Goal: Transaction & Acquisition: Purchase product/service

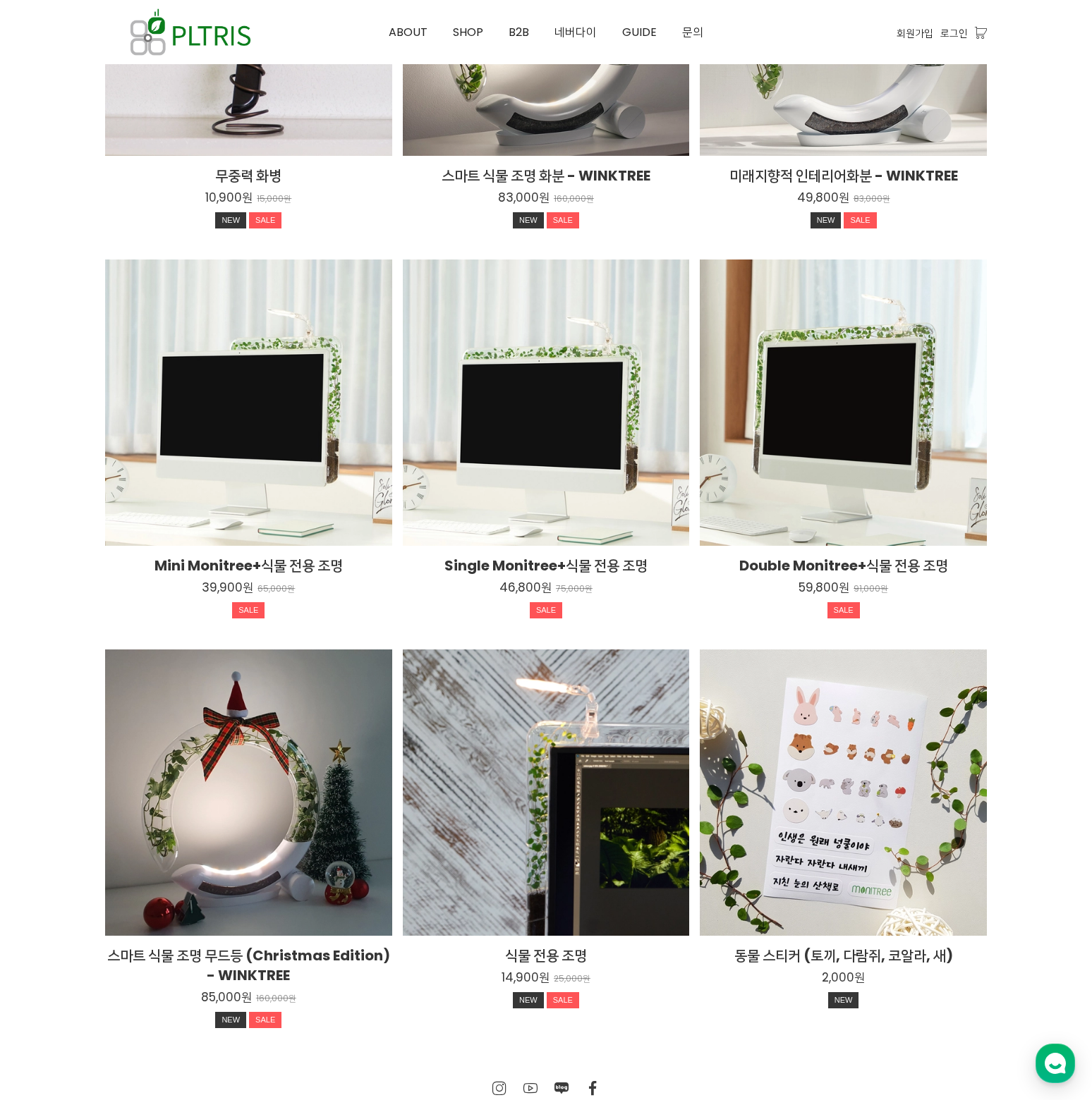
scroll to position [1885, 0]
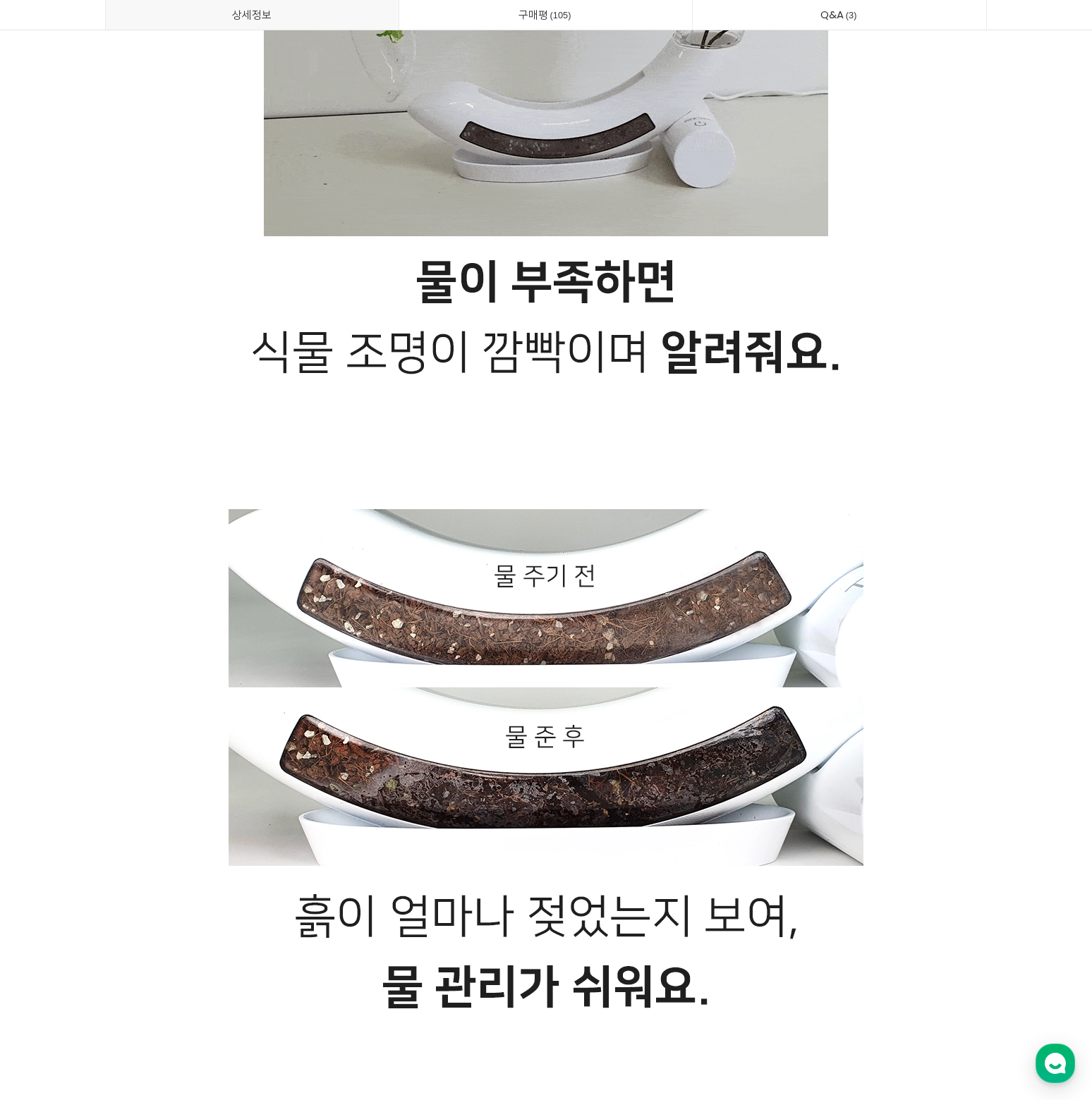
scroll to position [6864, 0]
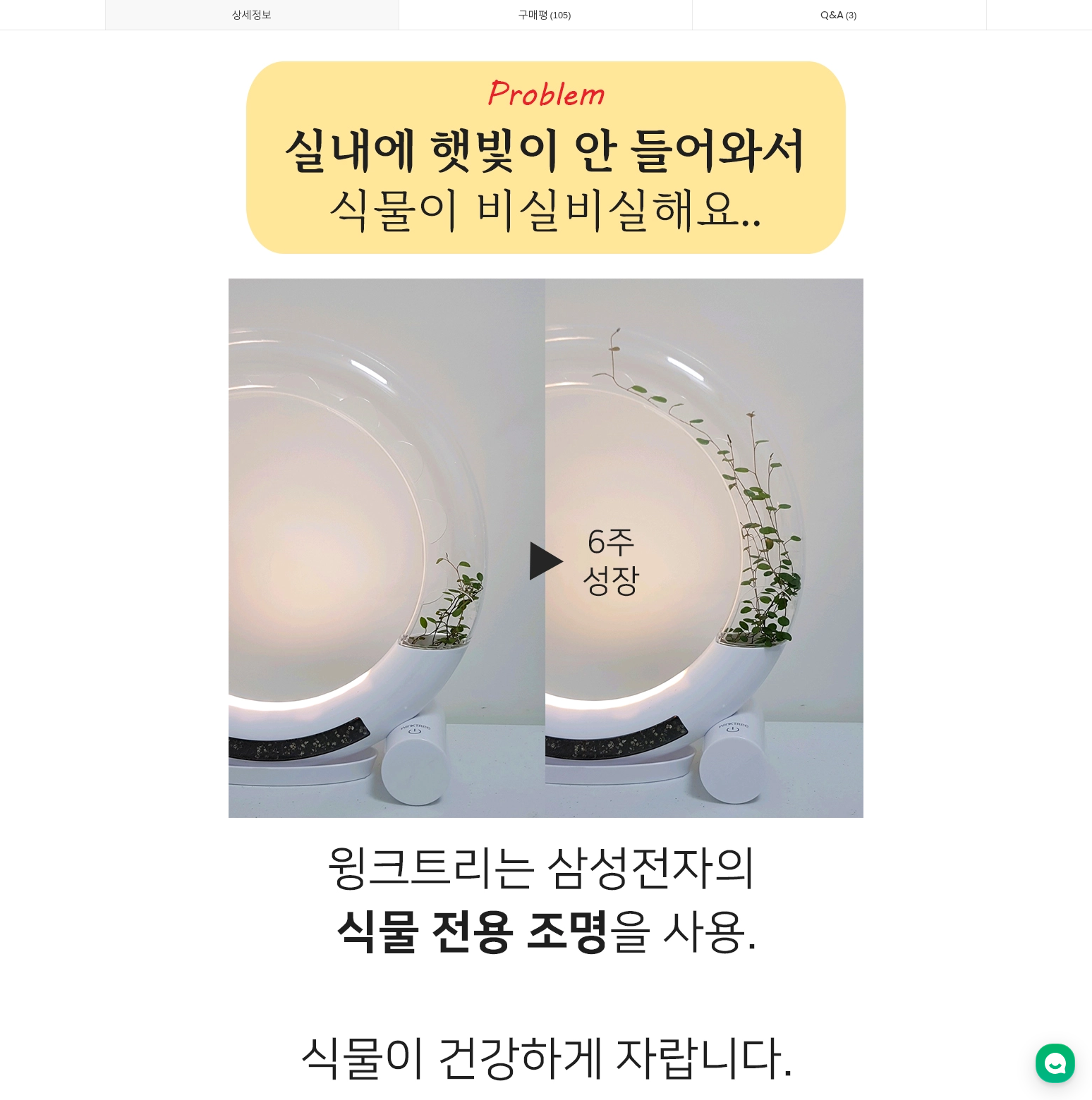
scroll to position [16455, 0]
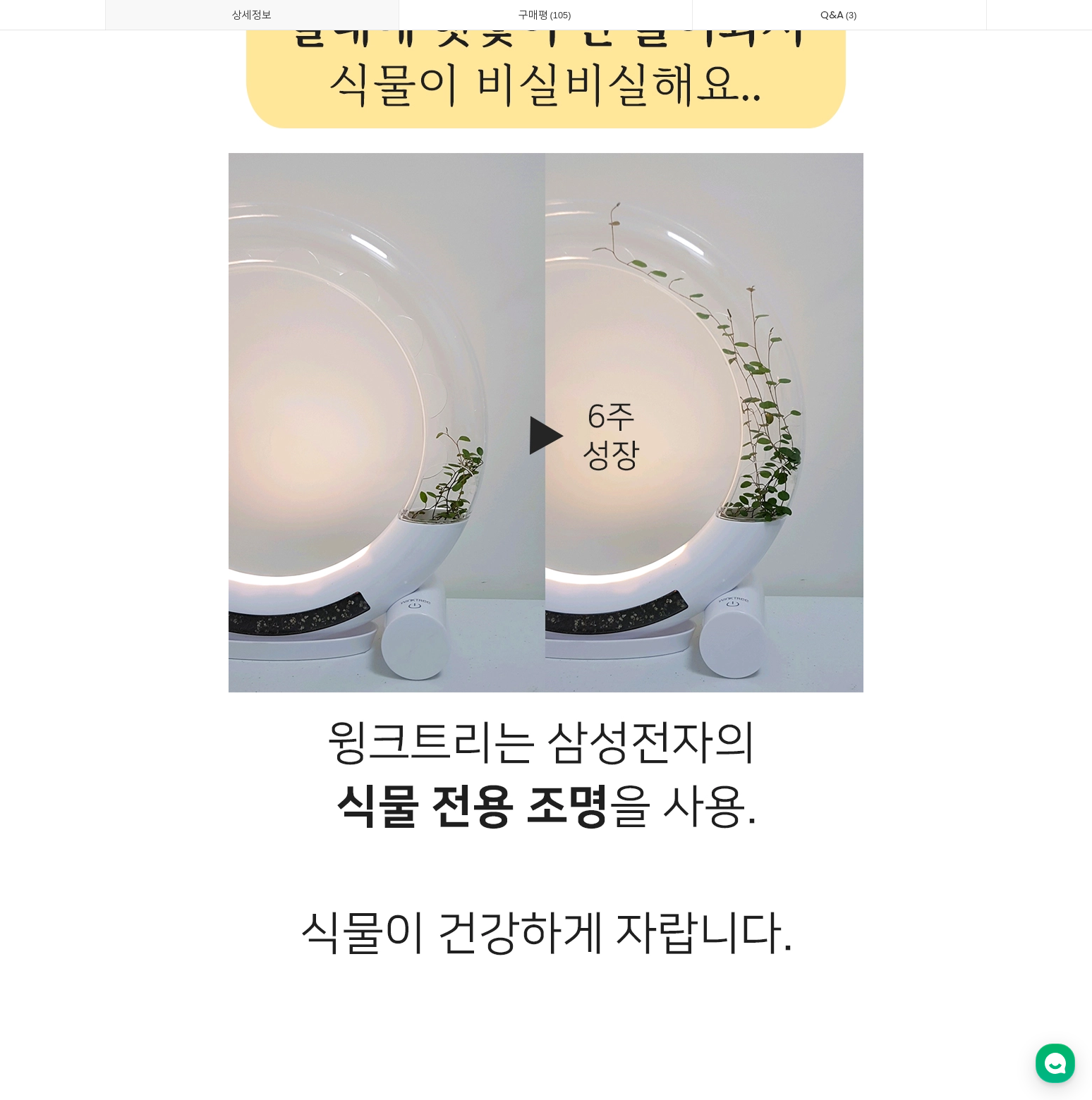
drag, startPoint x: 939, startPoint y: 539, endPoint x: 943, endPoint y: 477, distance: 62.1
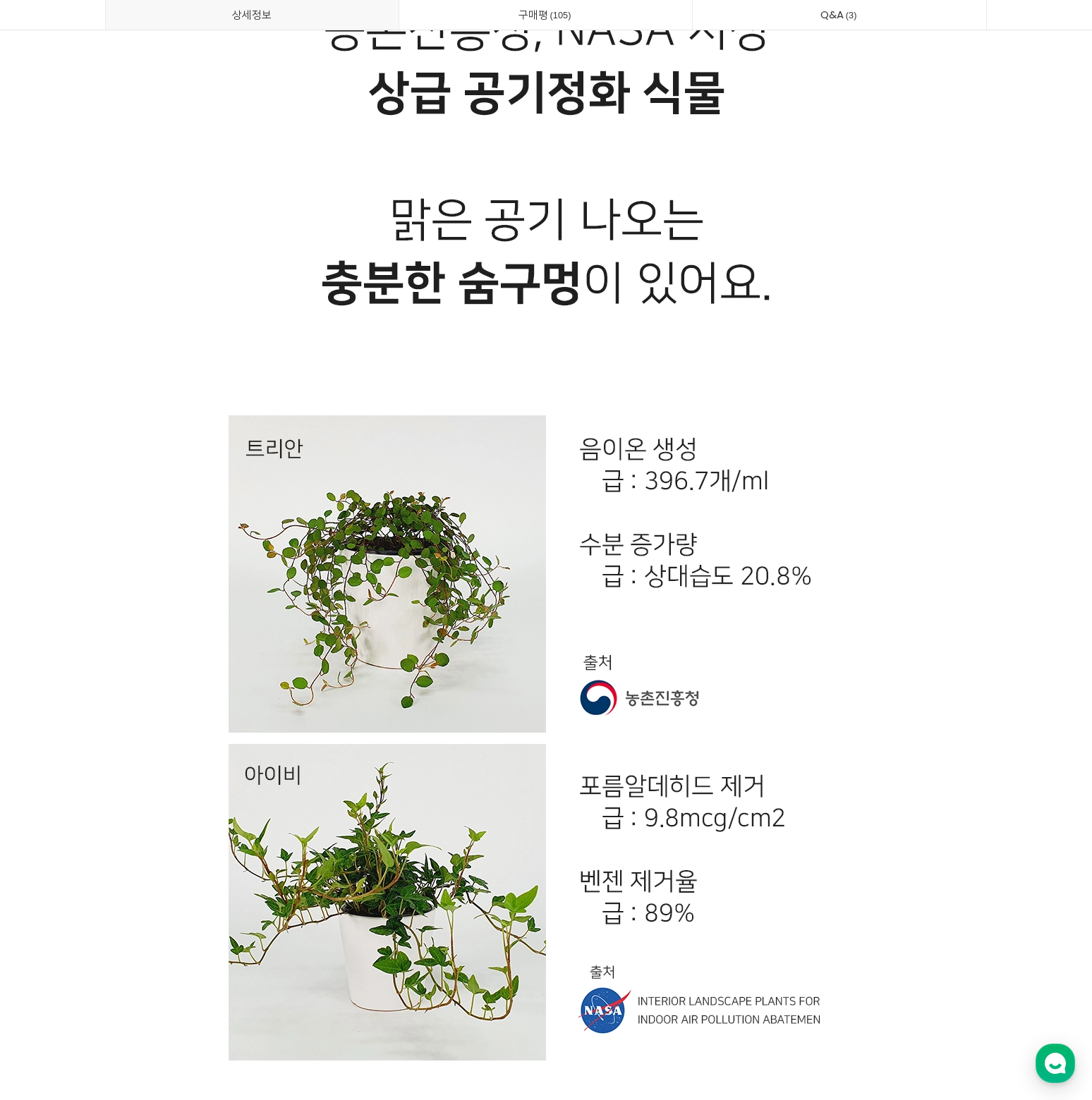
scroll to position [21909, 0]
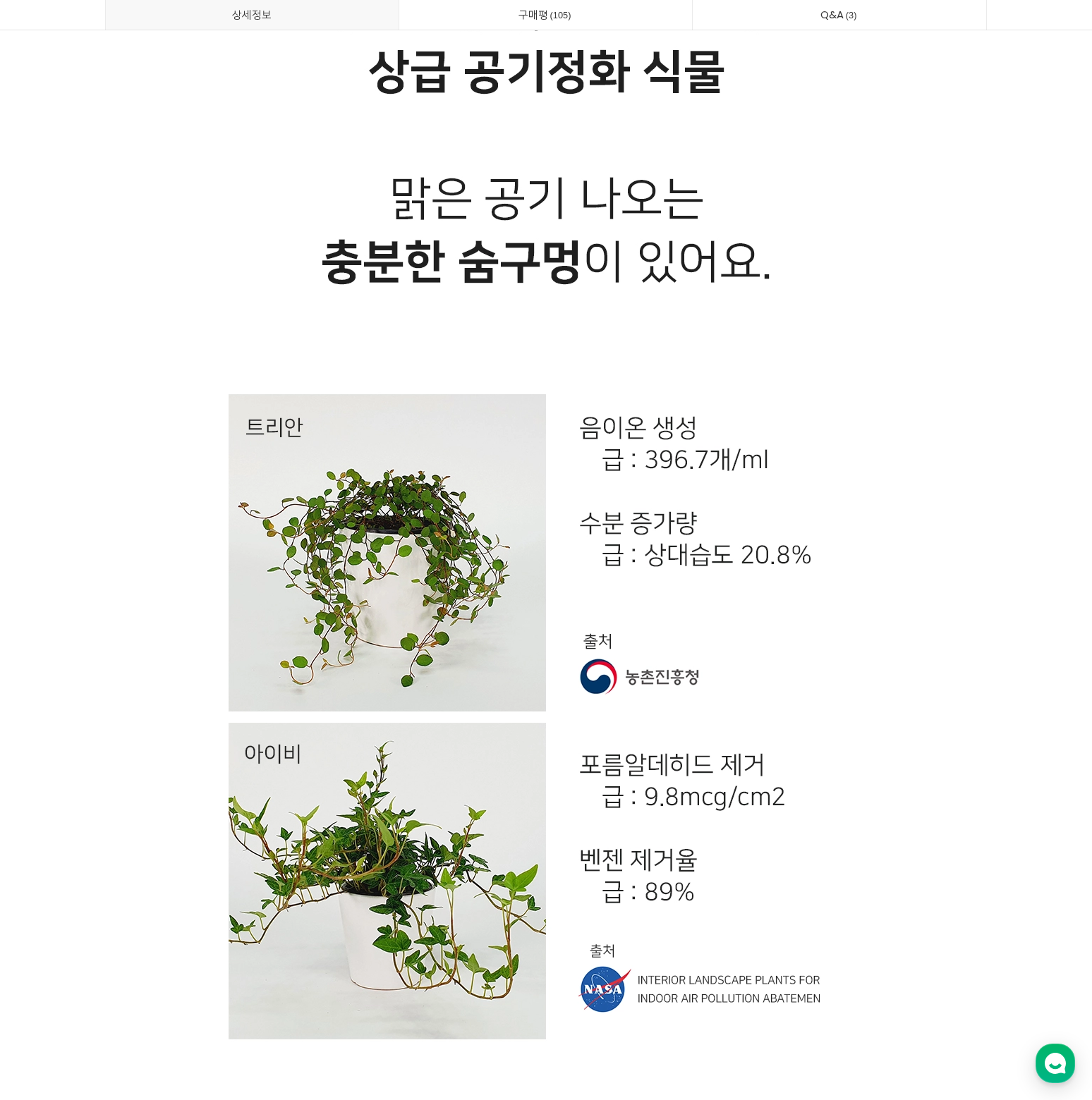
drag, startPoint x: 927, startPoint y: 554, endPoint x: 896, endPoint y: 524, distance: 43.1
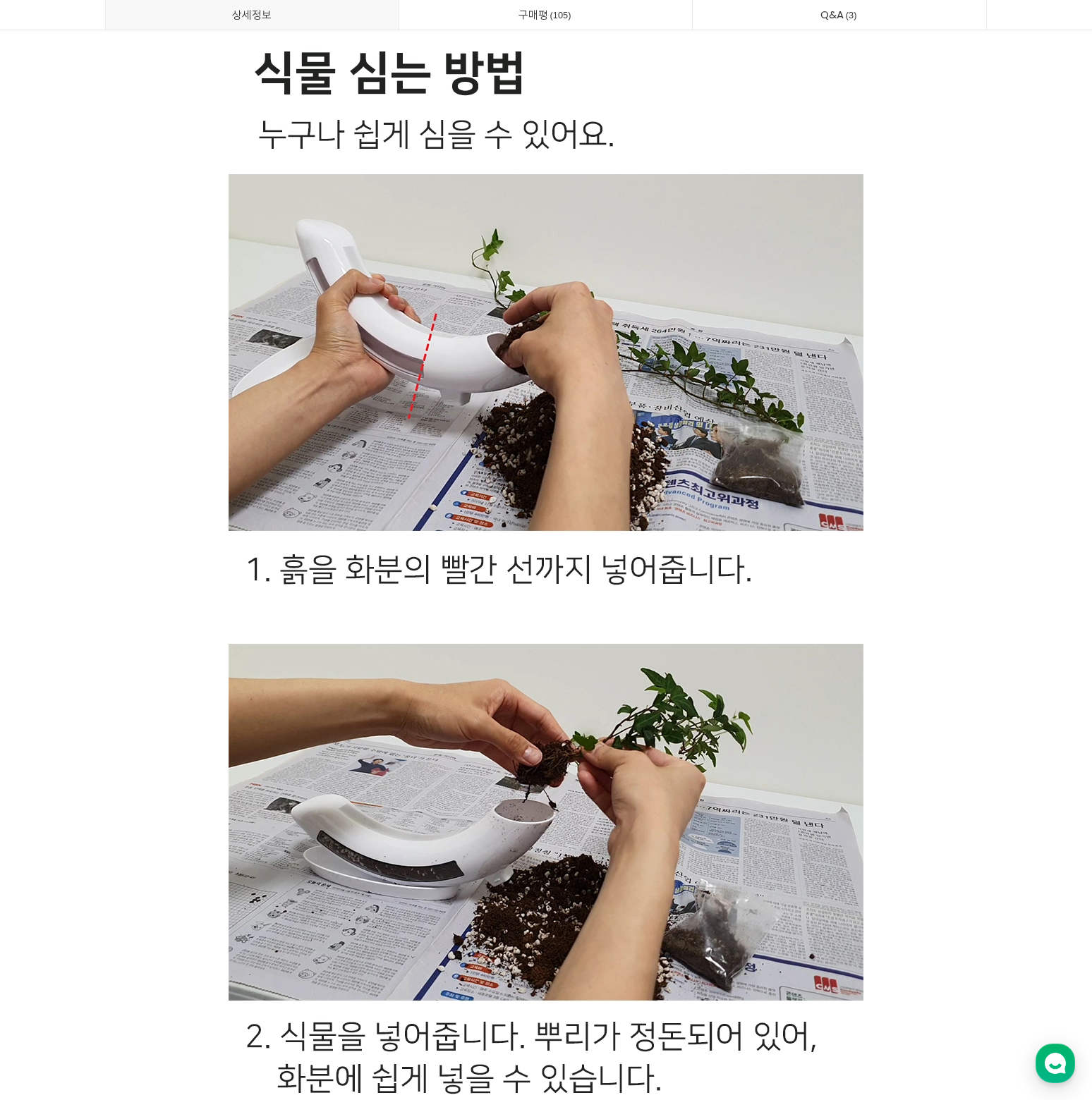
scroll to position [29619, 0]
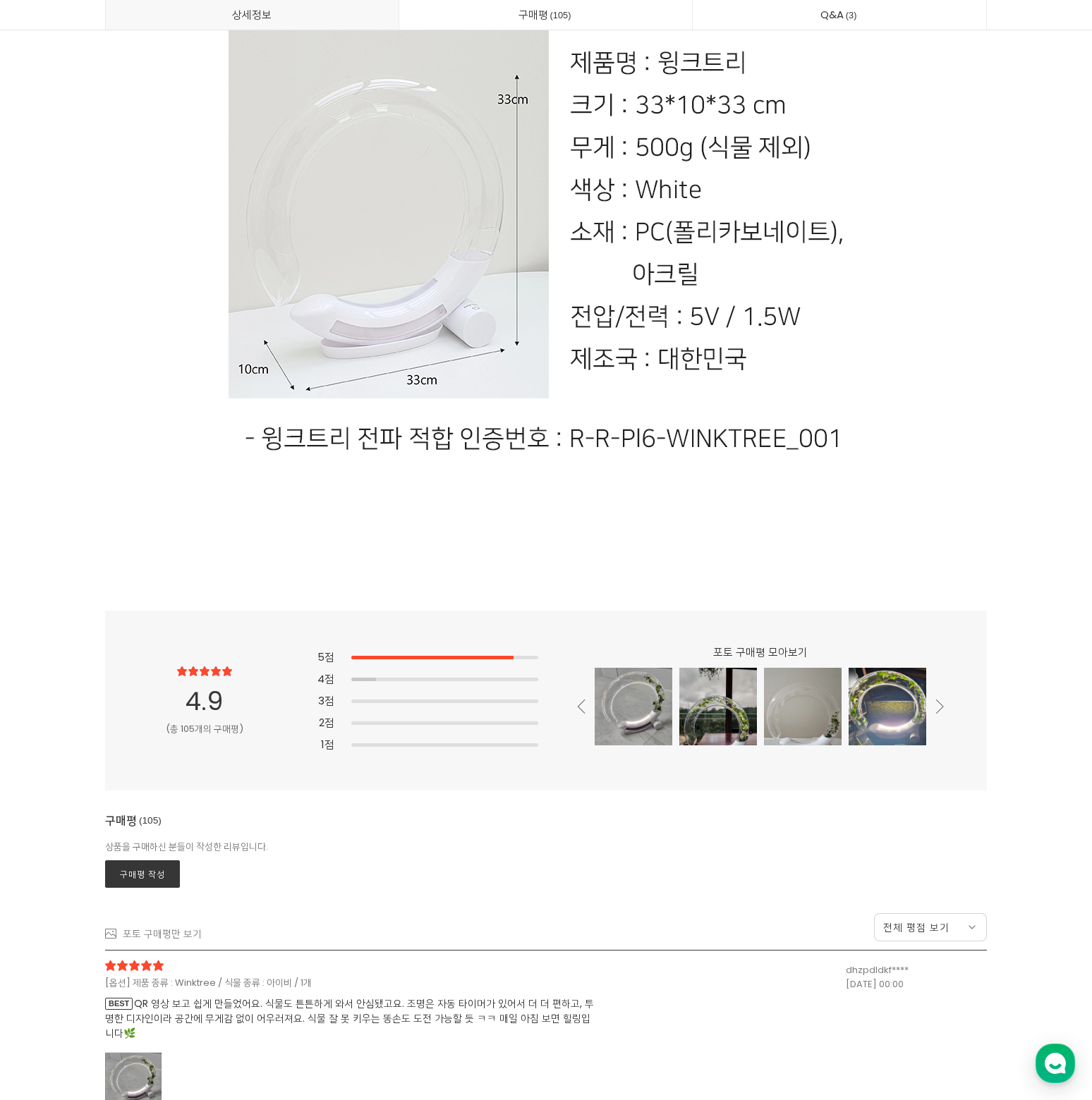
scroll to position [35637, 0]
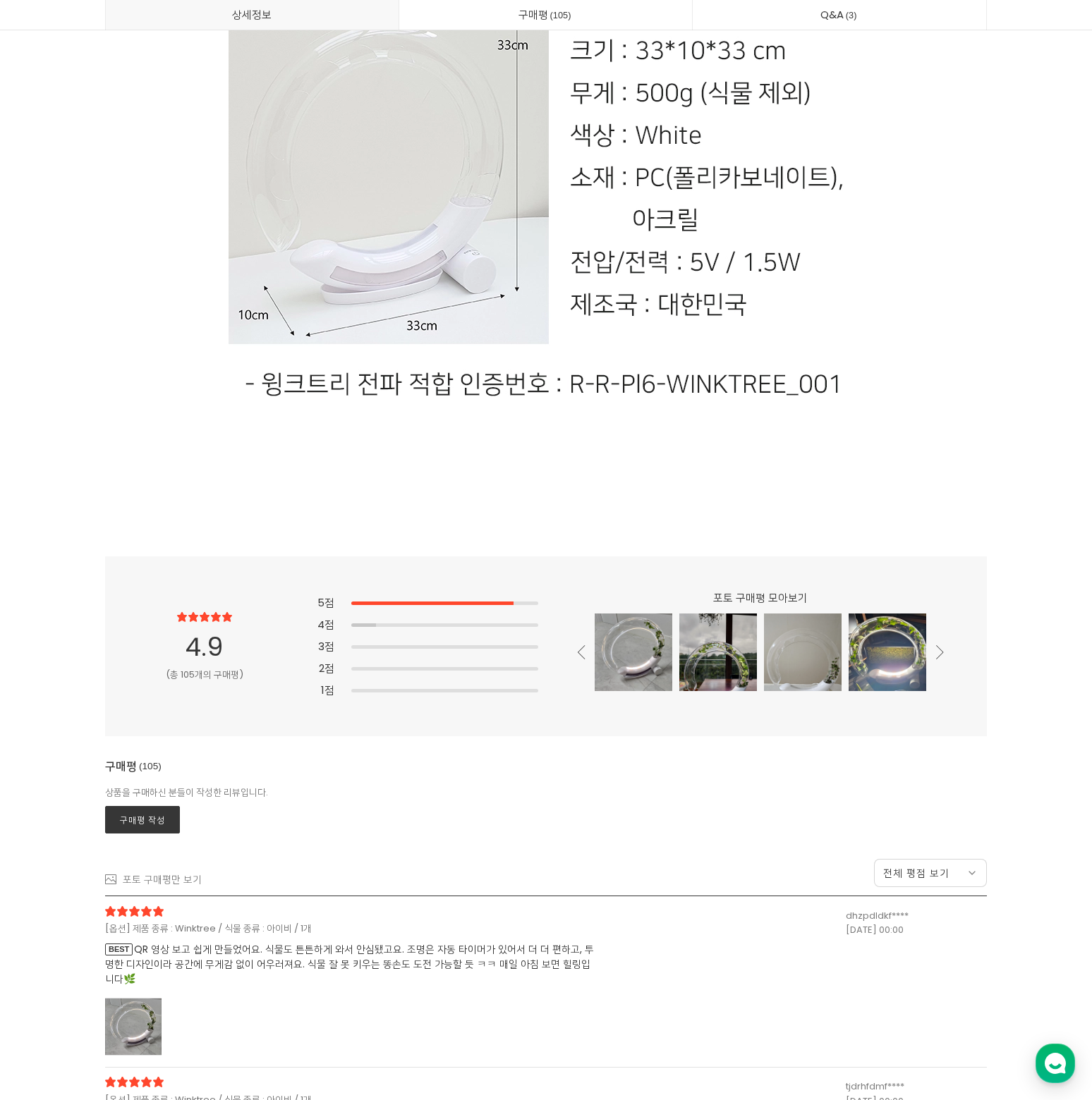
drag, startPoint x: 952, startPoint y: 538, endPoint x: 968, endPoint y: 442, distance: 97.3
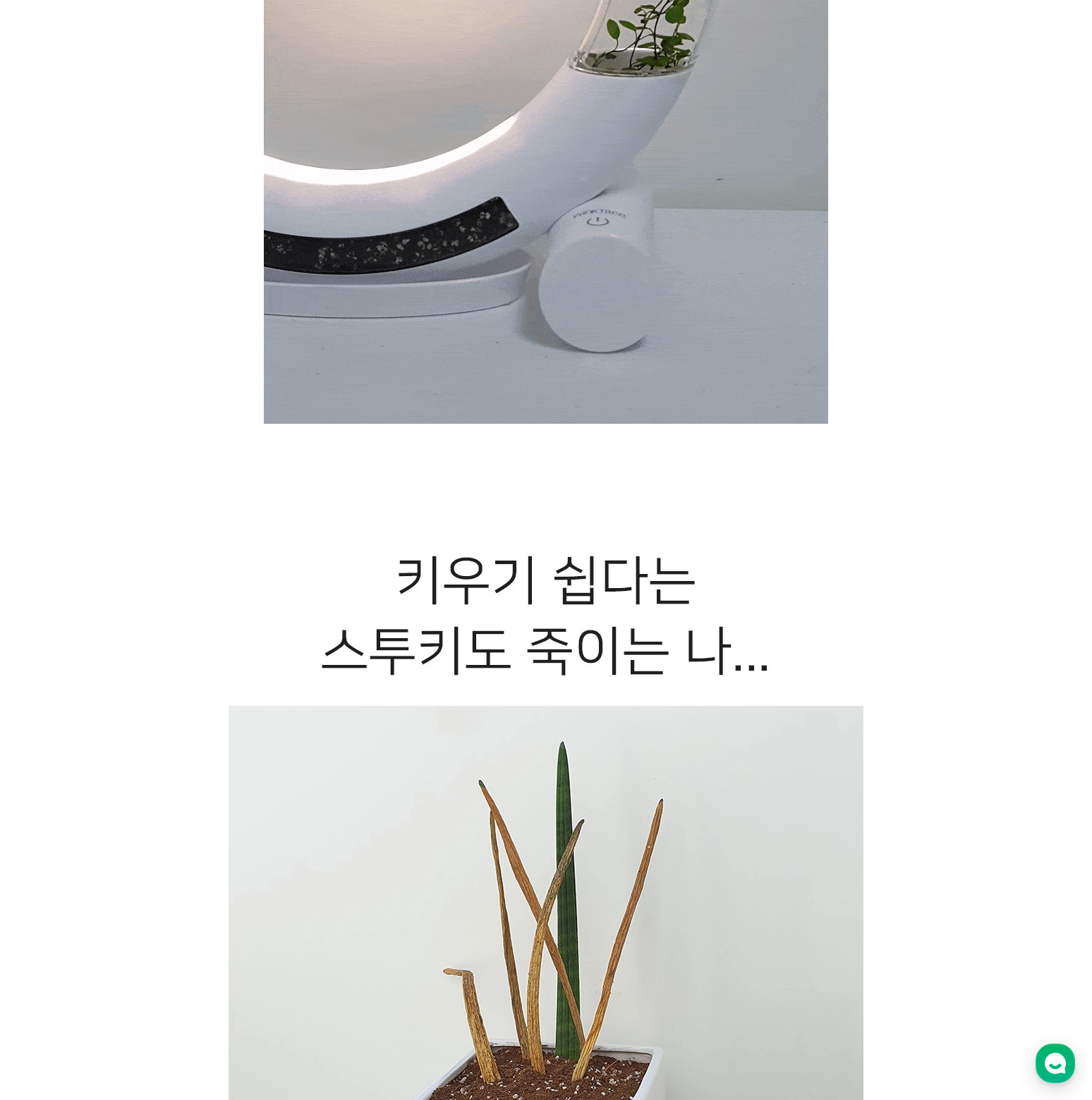
scroll to position [0, 0]
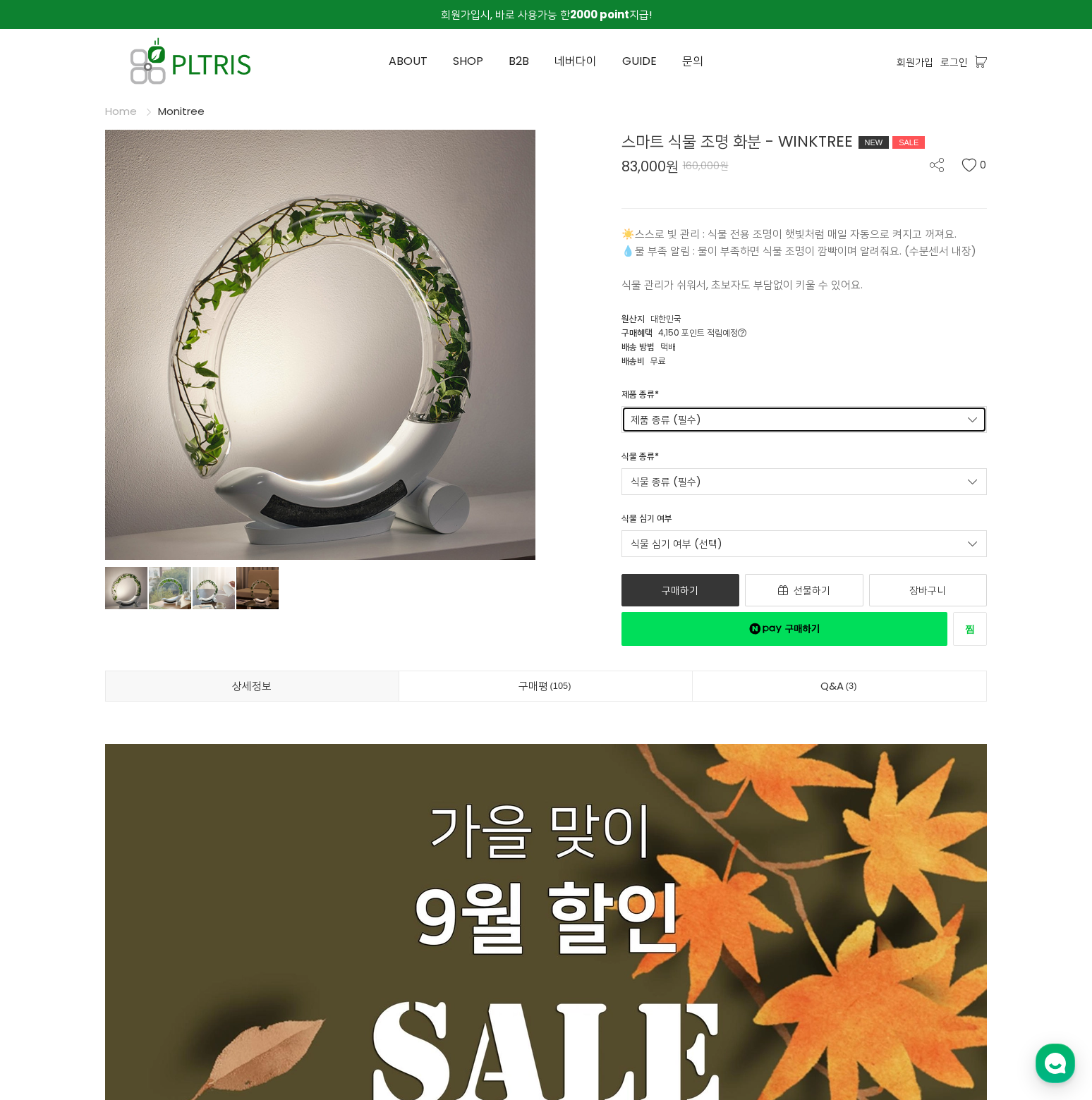
click at [810, 415] on link "제품 종류 (필수)" at bounding box center [804, 419] width 366 height 26
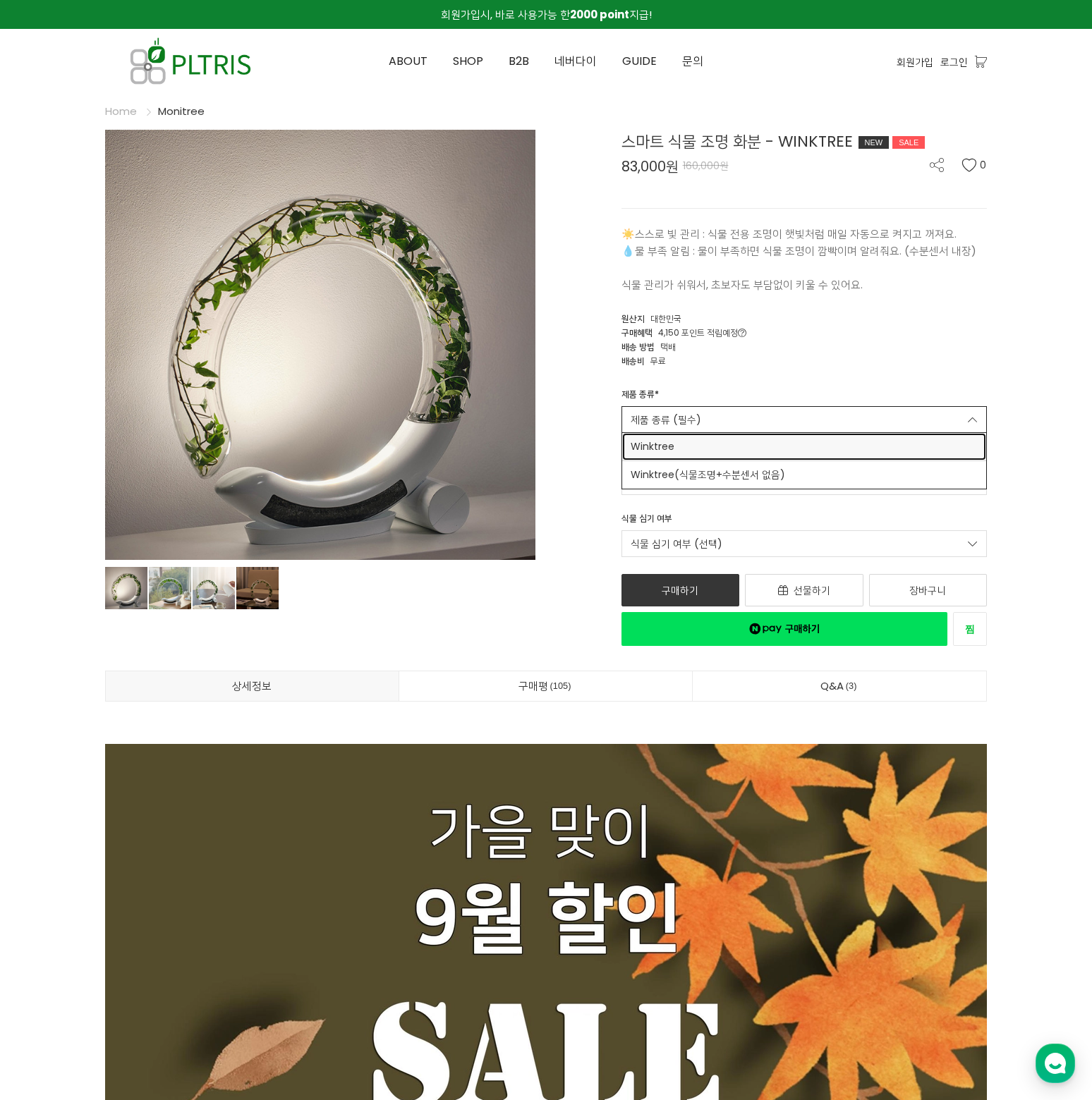
click at [685, 444] on span "Winktree" at bounding box center [804, 447] width 348 height 15
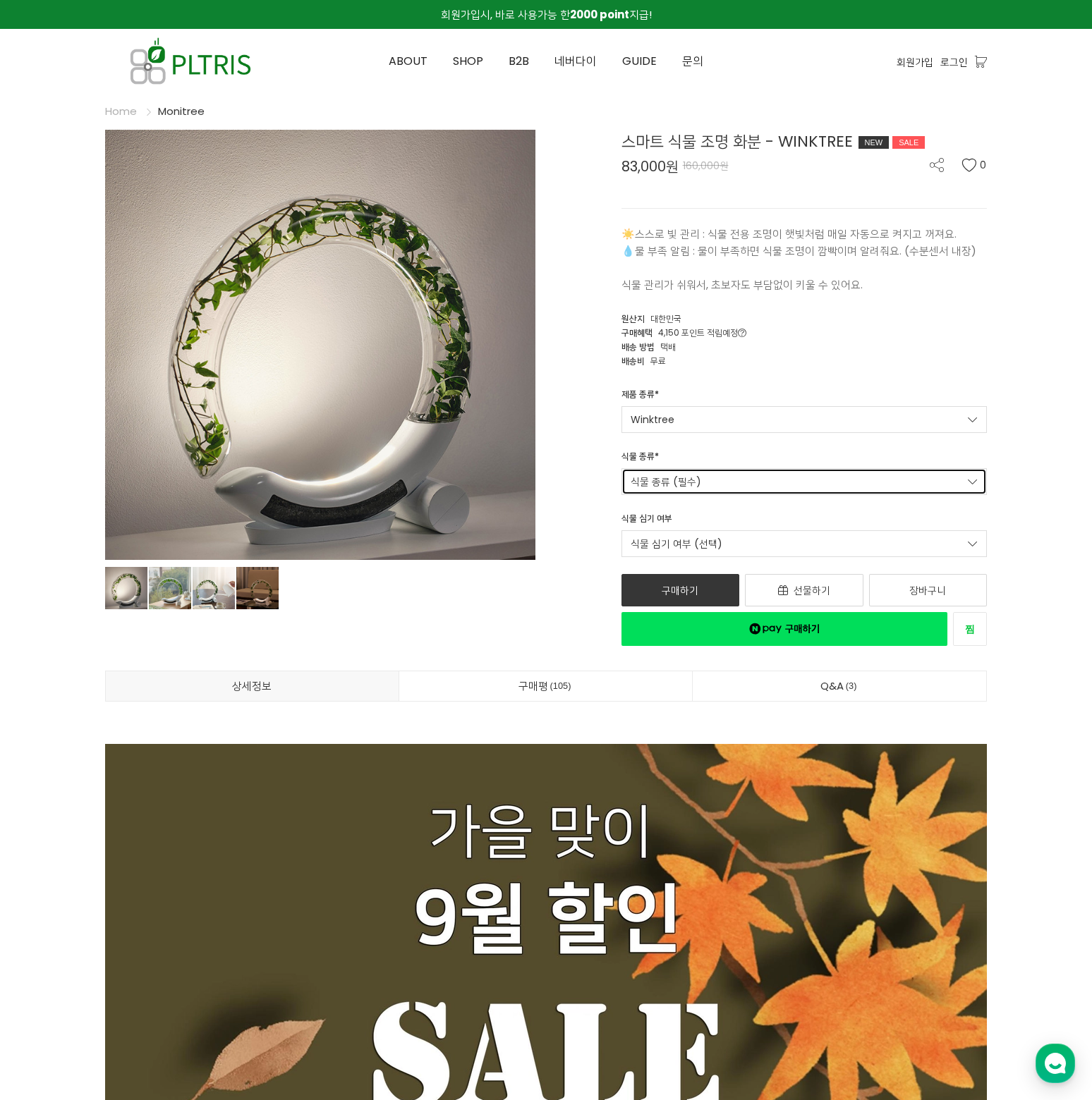
click at [737, 490] on link "식물 종류 (필수)" at bounding box center [804, 482] width 366 height 26
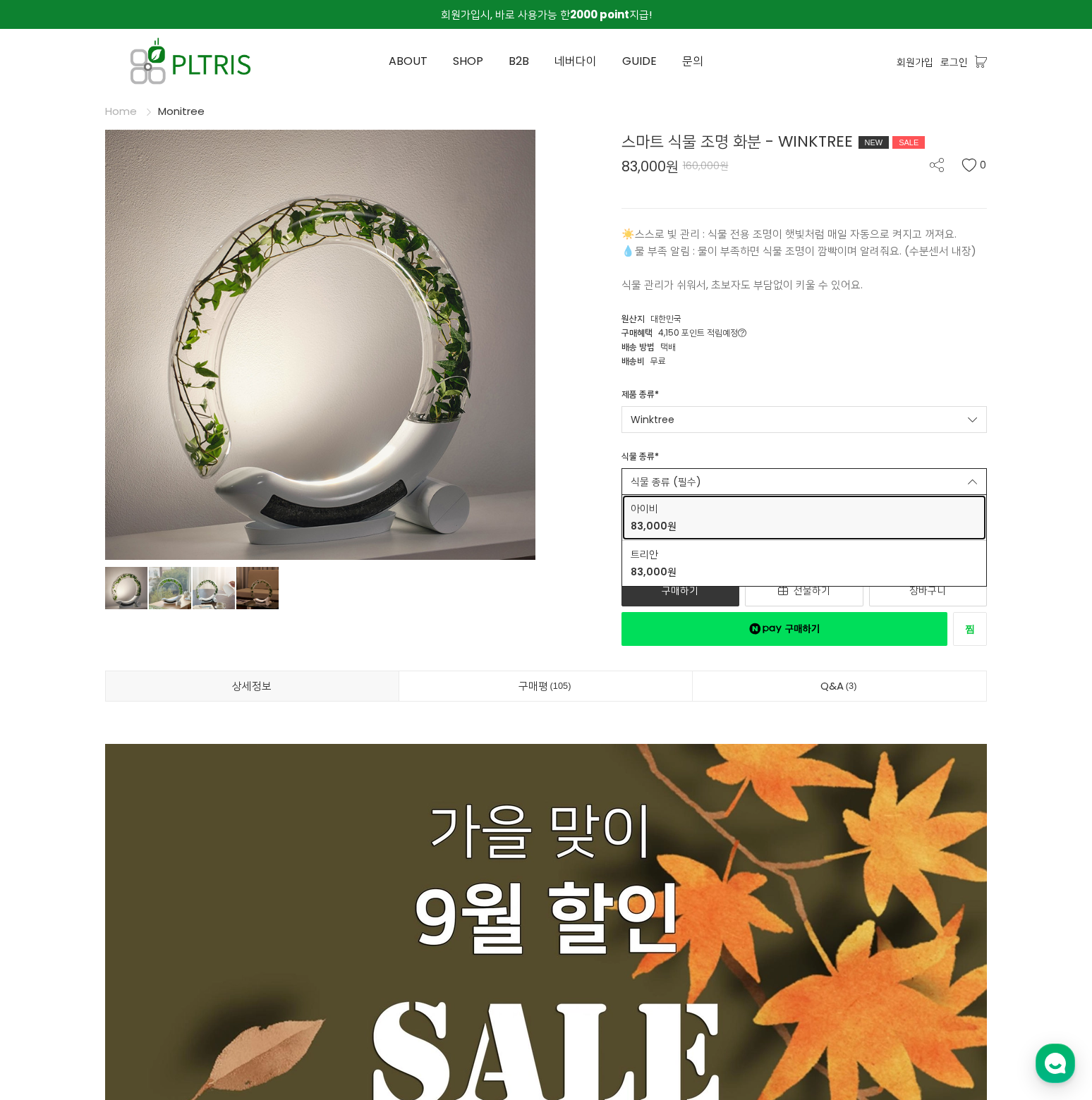
click at [652, 518] on div "아이비 83,000원" at bounding box center [653, 518] width 46 height 32
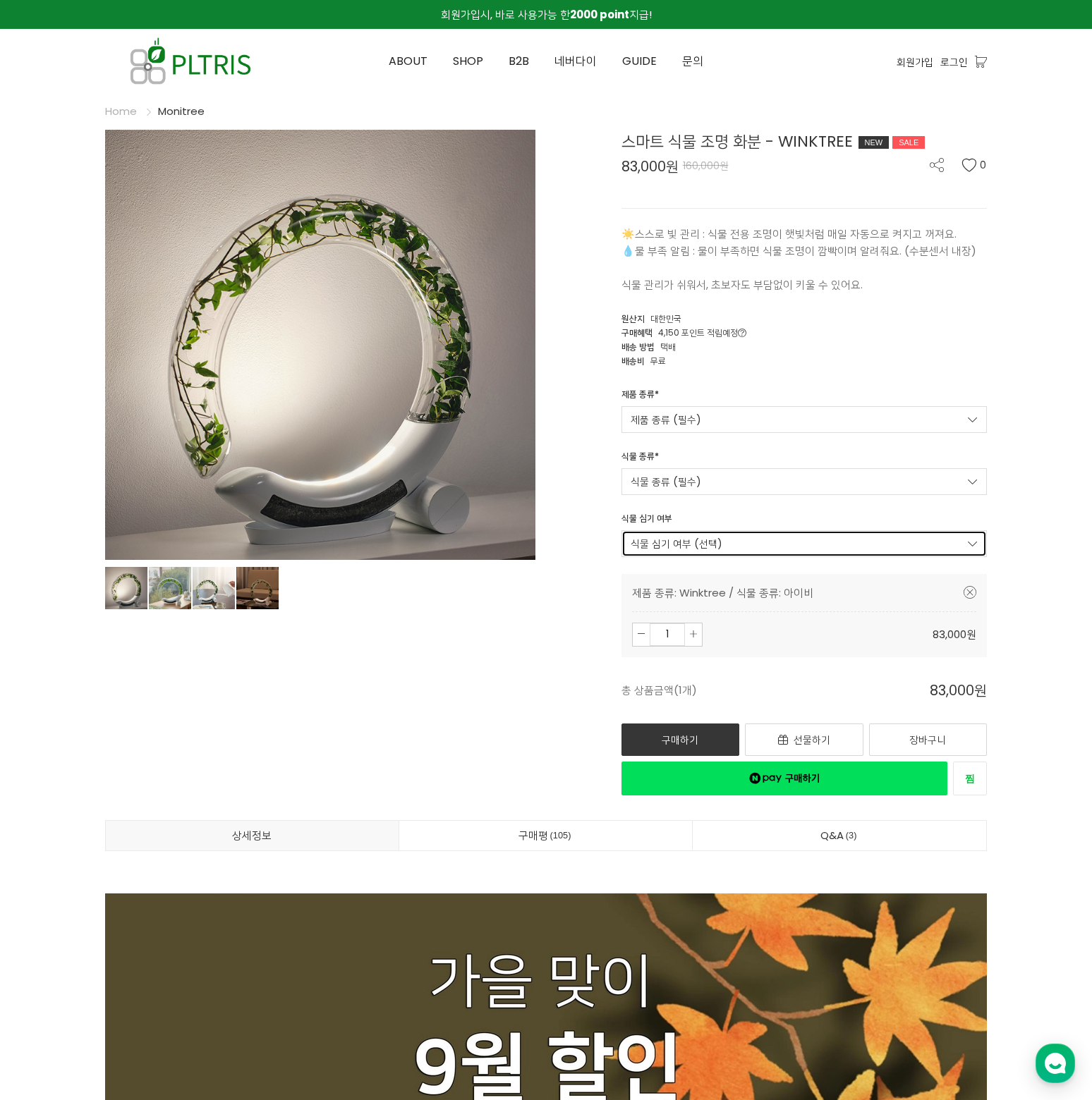
click at [736, 540] on link "식물 심기 여부 (선택)" at bounding box center [804, 543] width 366 height 26
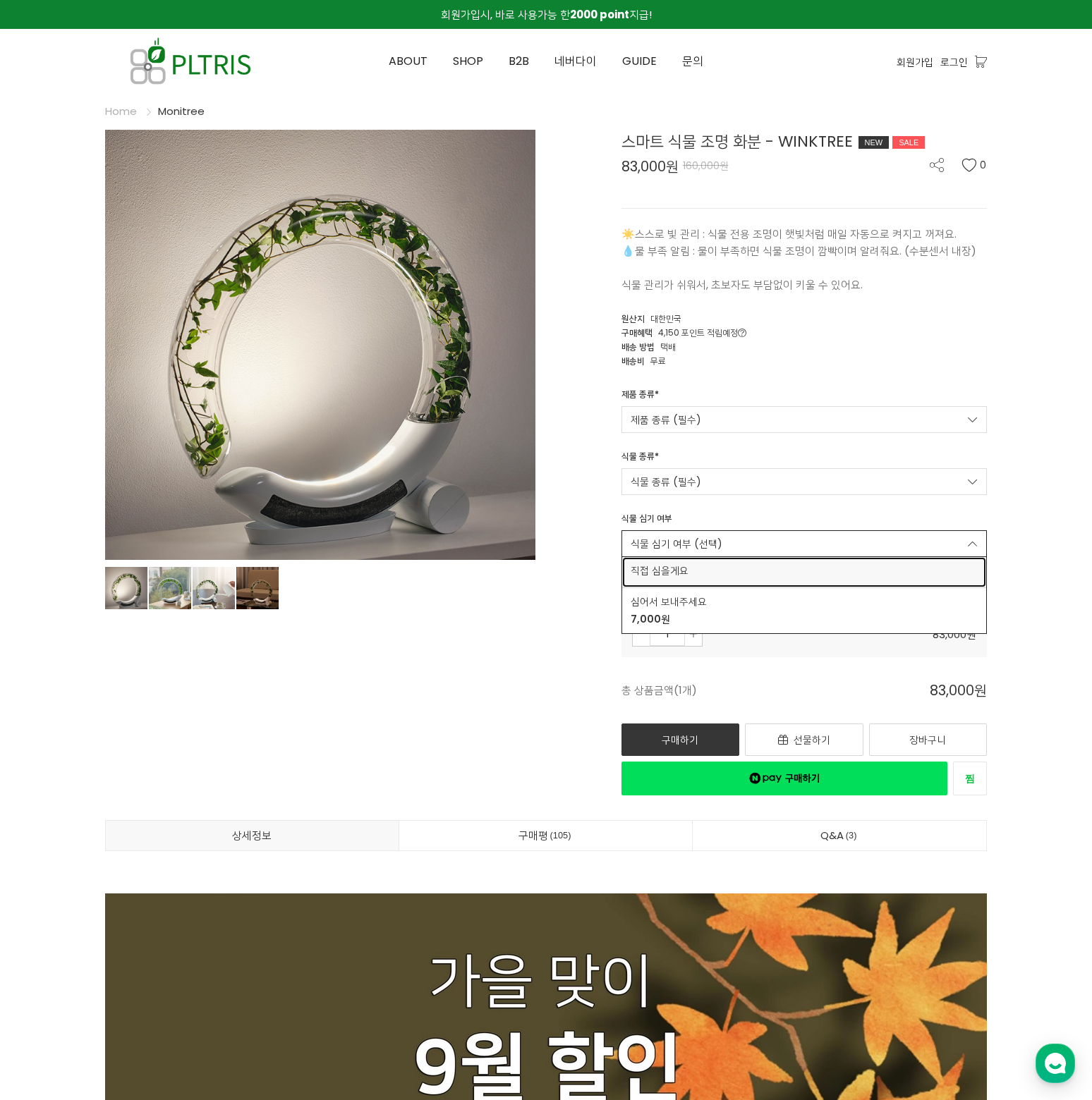
click at [668, 571] on span "직접 심을게요" at bounding box center [804, 571] width 348 height 15
